Goal: Book appointment/travel/reservation

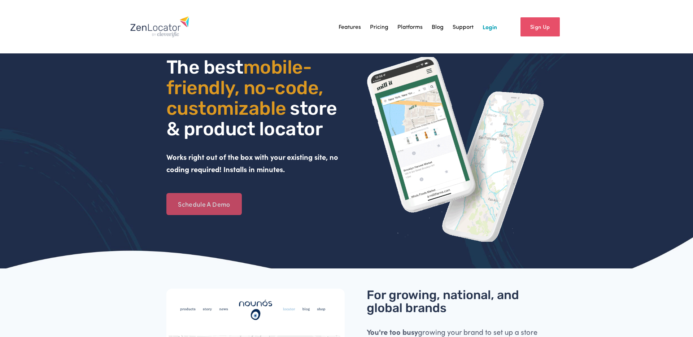
click at [229, 209] on link "Schedule A Demo" at bounding box center [203, 204] width 75 height 22
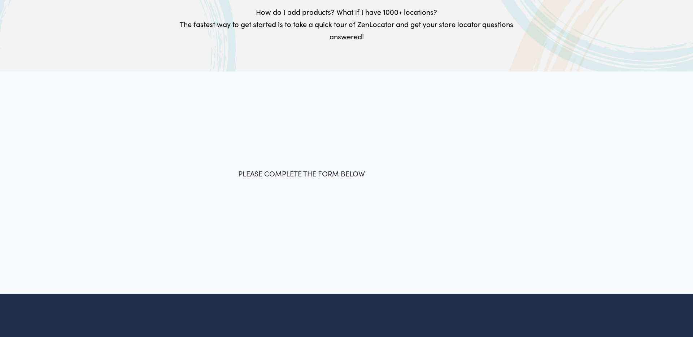
scroll to position [138, 0]
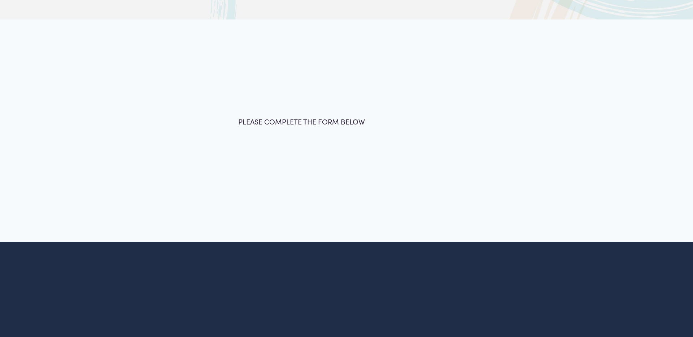
click at [421, 99] on div "PLEASE COMPLETE THE FORM BELOW Full Name * First Name Last Name Email * * *" at bounding box center [346, 131] width 475 height 122
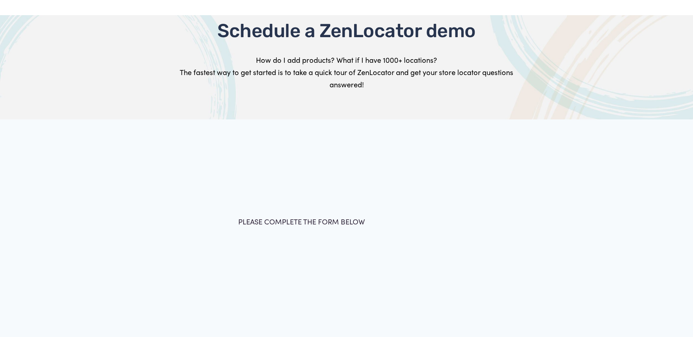
scroll to position [0, 0]
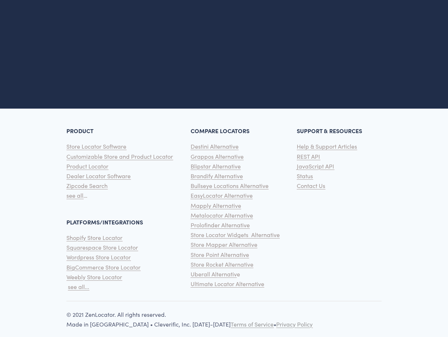
scroll to position [392, 0]
